Goal: Task Accomplishment & Management: Complete application form

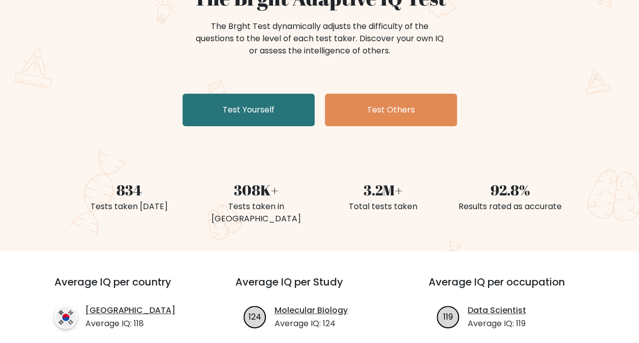
scroll to position [119, 0]
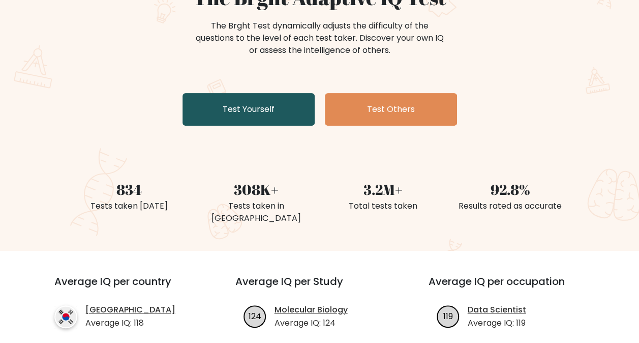
click at [276, 113] on link "Test Yourself" at bounding box center [248, 109] width 132 height 33
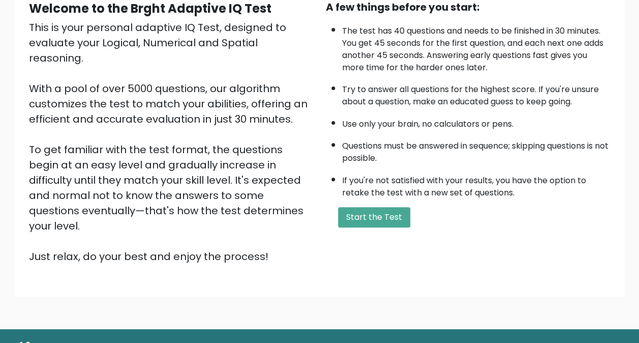
scroll to position [123, 0]
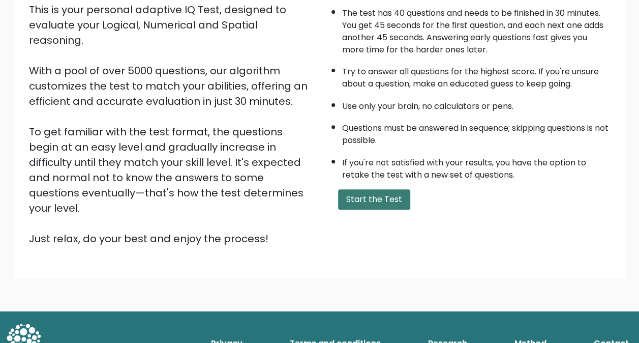
click at [363, 190] on button "Start the Test" at bounding box center [374, 199] width 72 height 20
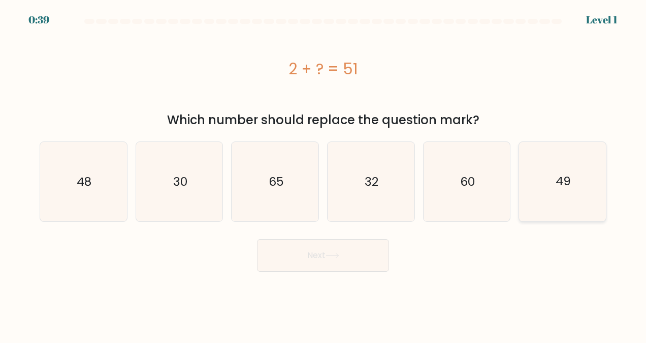
click at [554, 178] on icon "49" at bounding box center [562, 181] width 79 height 79
click at [324, 174] on input "f. 49" at bounding box center [323, 172] width 1 height 3
radio input "true"
click at [315, 251] on button "Next" at bounding box center [323, 255] width 132 height 33
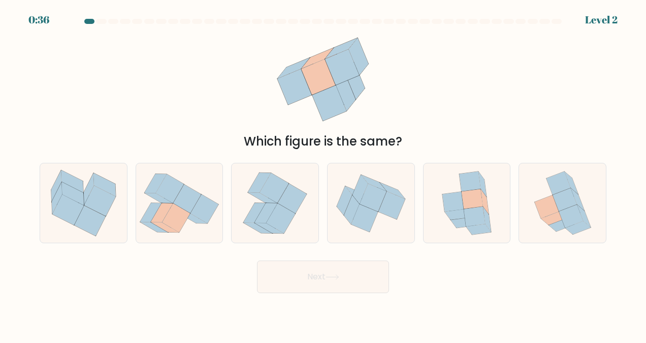
click at [315, 251] on form at bounding box center [323, 156] width 646 height 274
click at [377, 99] on icon at bounding box center [323, 79] width 115 height 103
click at [161, 214] on icon at bounding box center [162, 212] width 22 height 19
click at [323, 174] on input "b." at bounding box center [323, 172] width 1 height 3
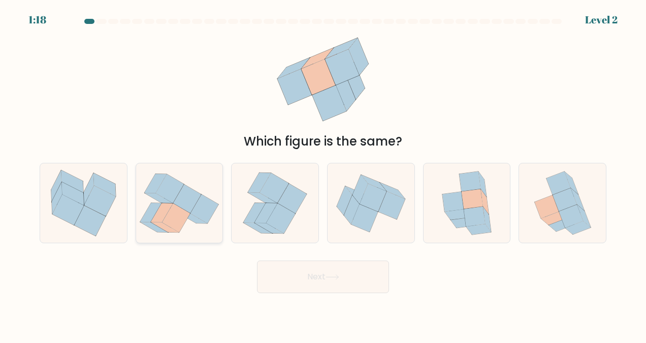
radio input "true"
click at [474, 213] on icon at bounding box center [474, 216] width 21 height 20
click at [324, 174] on input "e." at bounding box center [323, 172] width 1 height 3
radio input "true"
click at [334, 279] on icon at bounding box center [333, 277] width 14 height 6
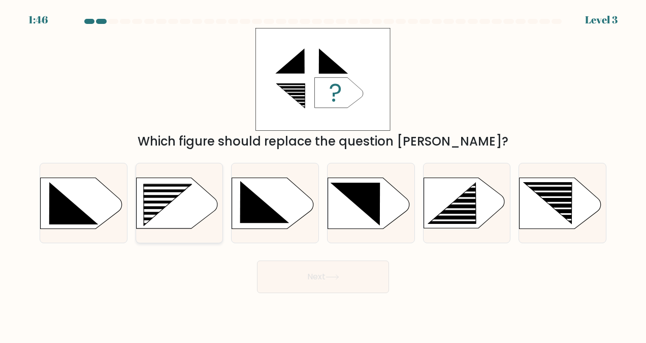
click at [194, 184] on rect at bounding box center [140, 184] width 226 height 172
click at [323, 174] on input "b." at bounding box center [323, 172] width 1 height 3
radio input "true"
click at [376, 269] on button "Next" at bounding box center [323, 276] width 132 height 33
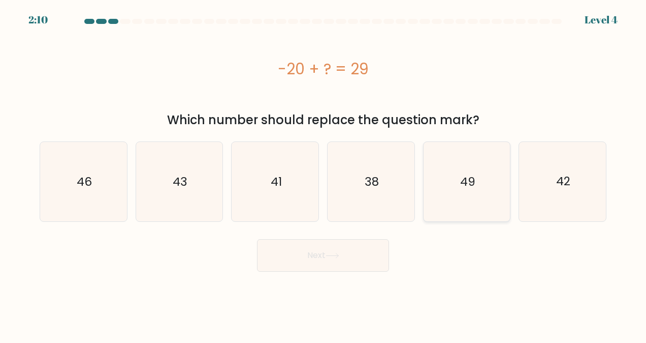
click at [491, 188] on icon "49" at bounding box center [466, 181] width 79 height 79
click at [324, 174] on input "e. 49" at bounding box center [323, 172] width 1 height 3
radio input "true"
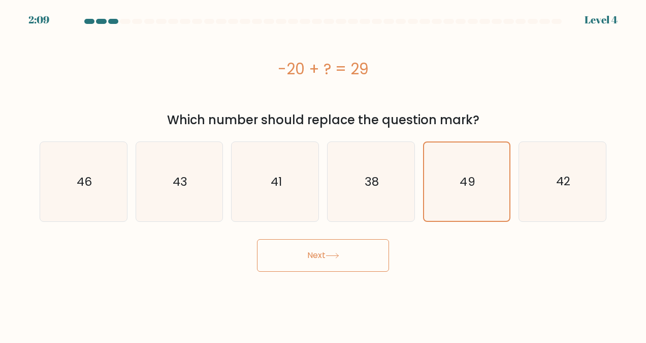
click at [328, 247] on button "Next" at bounding box center [323, 255] width 132 height 33
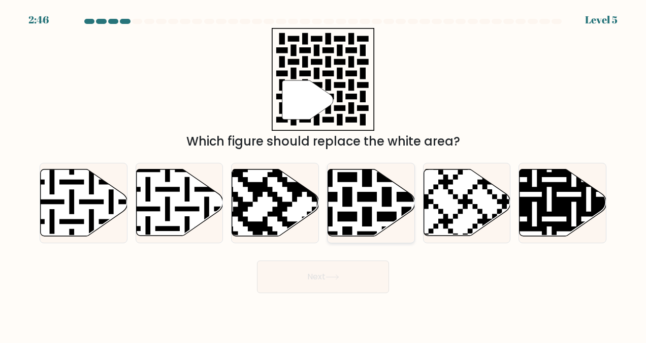
click at [341, 204] on icon at bounding box center [371, 202] width 87 height 67
click at [324, 174] on input "d." at bounding box center [323, 172] width 1 height 3
radio input "true"
click at [315, 274] on button "Next" at bounding box center [323, 276] width 132 height 33
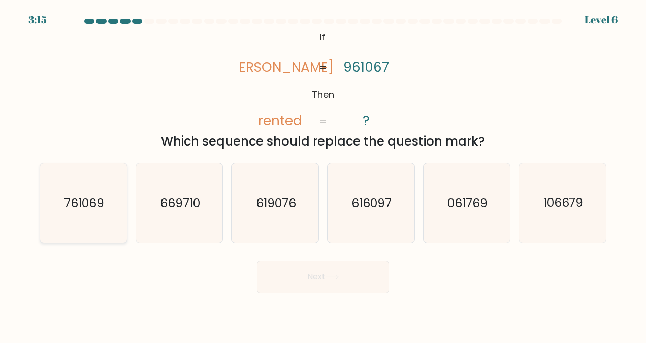
click at [75, 212] on icon "761069" at bounding box center [83, 202] width 79 height 79
click at [323, 174] on input "a. 761069" at bounding box center [323, 172] width 1 height 3
radio input "true"
click at [301, 281] on button "Next" at bounding box center [323, 276] width 132 height 33
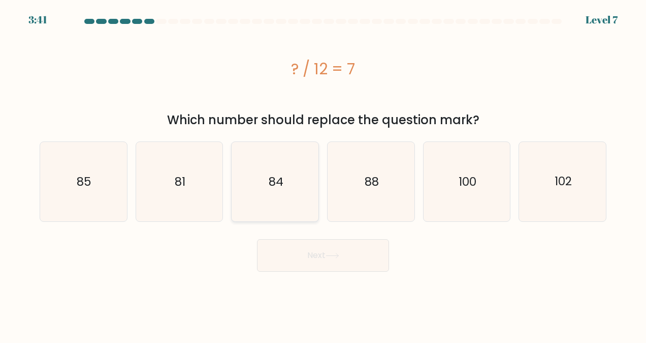
click at [285, 185] on icon "84" at bounding box center [275, 181] width 79 height 79
click at [323, 174] on input "c. 84" at bounding box center [323, 172] width 1 height 3
radio input "true"
click at [283, 261] on button "Next" at bounding box center [323, 255] width 132 height 33
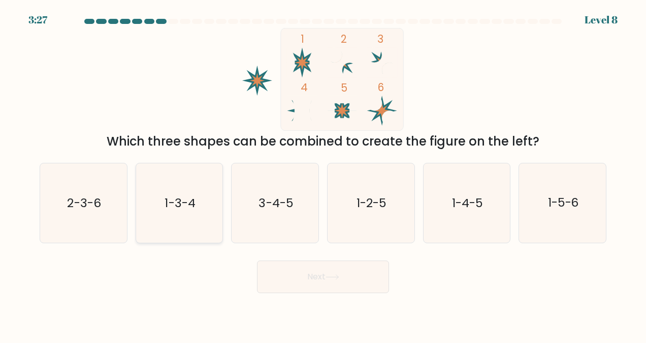
click at [188, 202] on text "1-3-4" at bounding box center [180, 203] width 30 height 16
click at [323, 174] on input "b. 1-3-4" at bounding box center [323, 172] width 1 height 3
radio input "true"
click at [306, 276] on button "Next" at bounding box center [323, 276] width 132 height 33
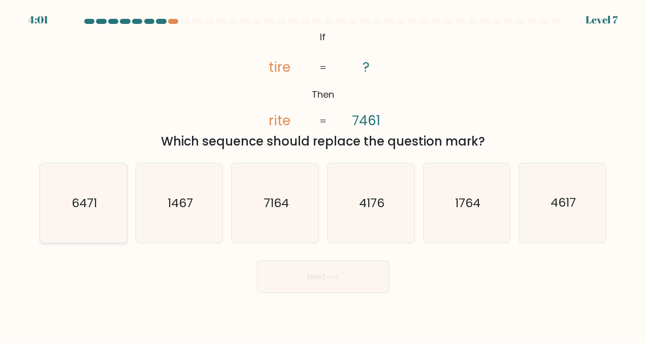
click at [93, 209] on text "6471" at bounding box center [84, 203] width 25 height 16
click at [323, 174] on input "a. 6471" at bounding box center [323, 172] width 1 height 3
radio input "true"
click at [355, 279] on button "Next" at bounding box center [323, 276] width 132 height 33
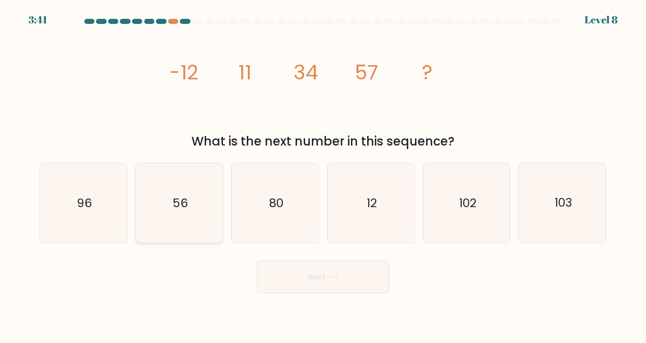
click at [196, 207] on icon "56" at bounding box center [179, 202] width 79 height 79
click at [323, 174] on input "b. 56" at bounding box center [323, 172] width 1 height 3
radio input "true"
click at [347, 273] on button "Next" at bounding box center [323, 276] width 132 height 33
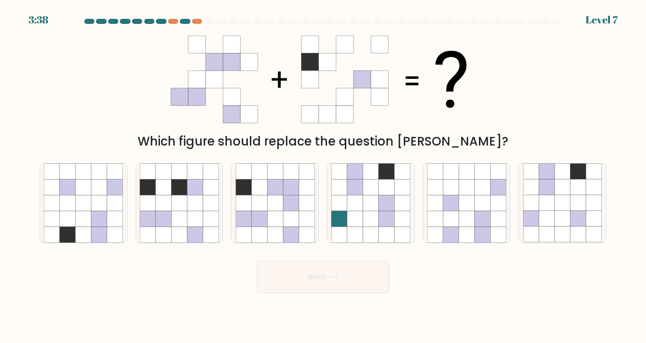
click at [347, 273] on button "Next" at bounding box center [323, 276] width 132 height 33
click at [193, 233] on icon at bounding box center [195, 235] width 16 height 16
click at [323, 174] on input "b." at bounding box center [323, 172] width 1 height 3
radio input "true"
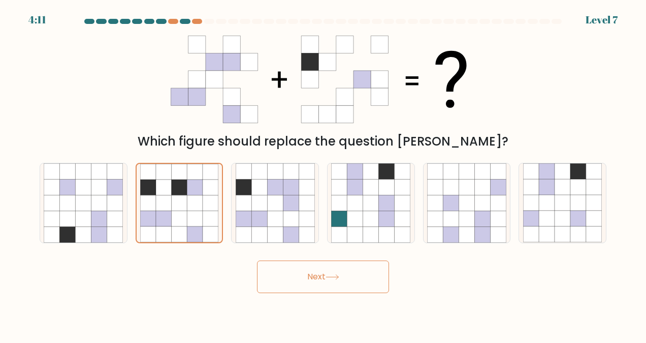
click at [309, 273] on button "Next" at bounding box center [323, 276] width 132 height 33
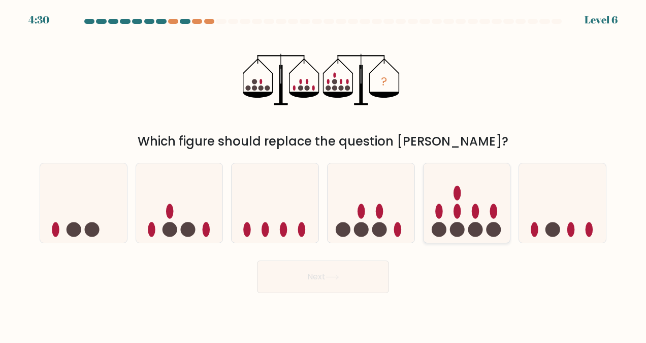
click at [478, 205] on ellipse at bounding box center [476, 210] width 8 height 15
click at [324, 174] on input "e." at bounding box center [323, 172] width 1 height 3
radio input "true"
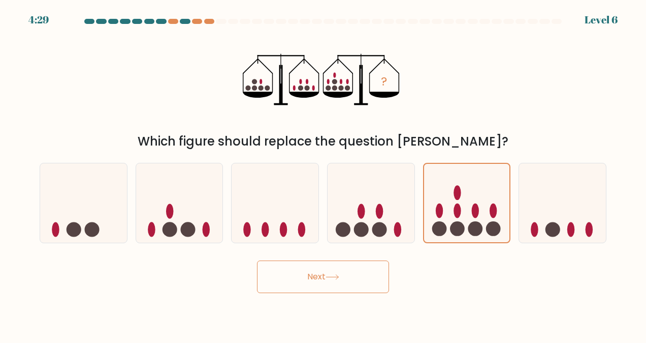
click at [343, 280] on button "Next" at bounding box center [323, 276] width 132 height 33
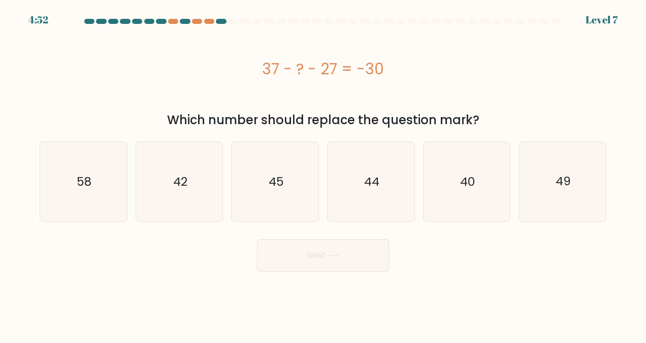
click at [2, 0] on div "4:52 Level 7" at bounding box center [323, 6] width 646 height 12
